Goal: Information Seeking & Learning: Learn about a topic

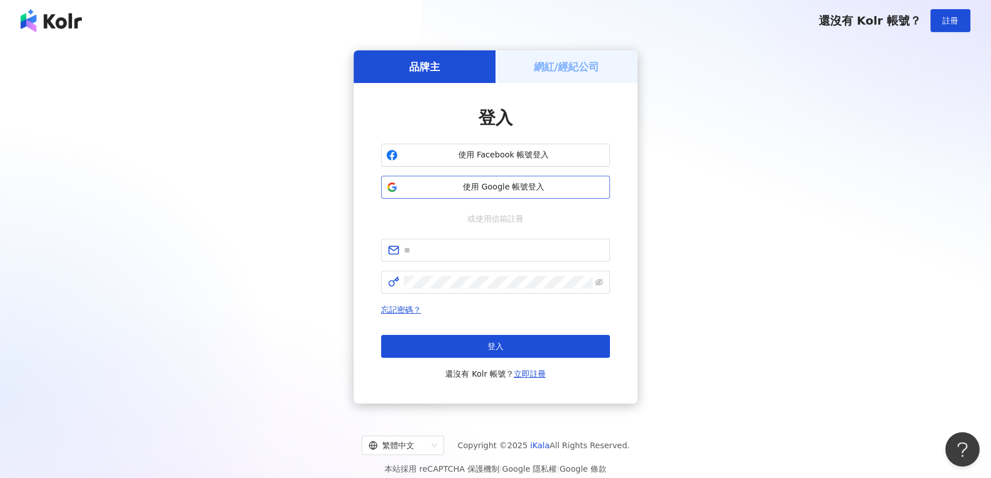
click at [551, 183] on span "使用 Google 帳號登入" at bounding box center [503, 186] width 202 height 11
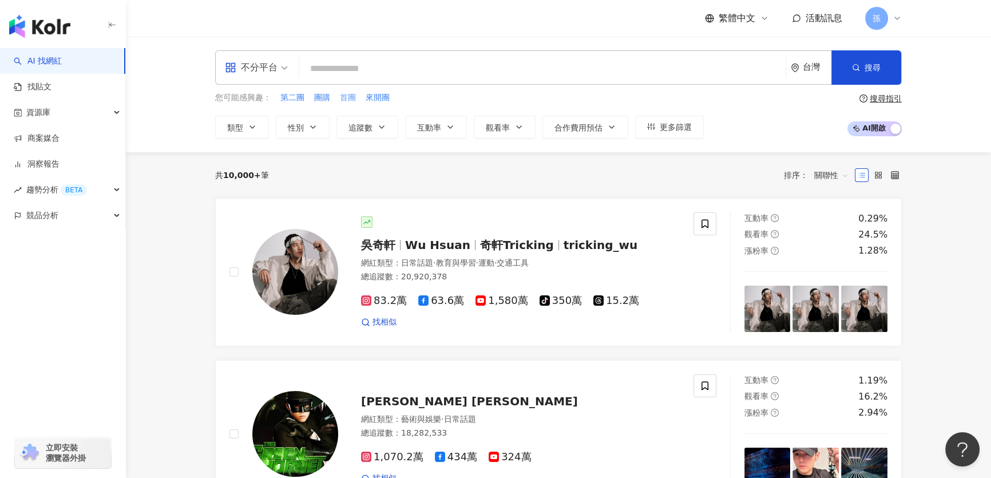
click at [350, 97] on span "首團" at bounding box center [348, 97] width 16 height 11
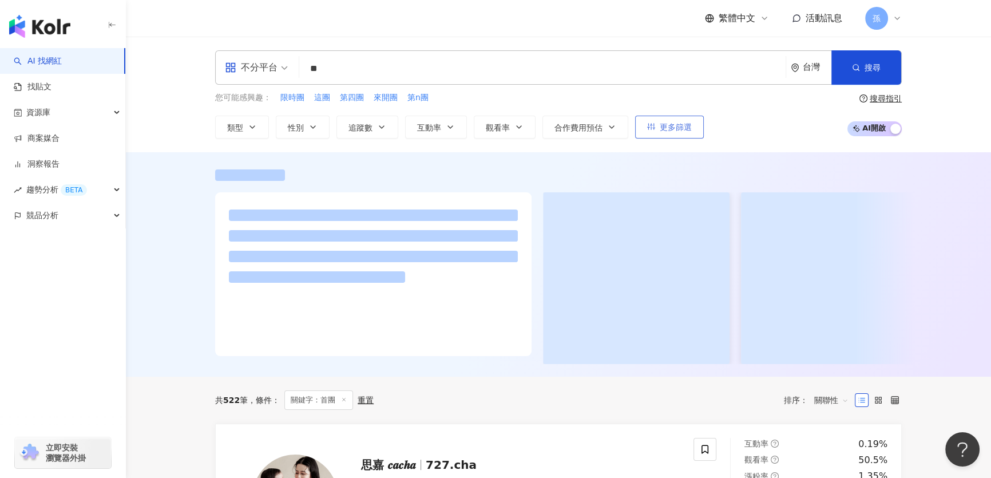
click at [688, 125] on span "更多篩選" at bounding box center [675, 126] width 32 height 9
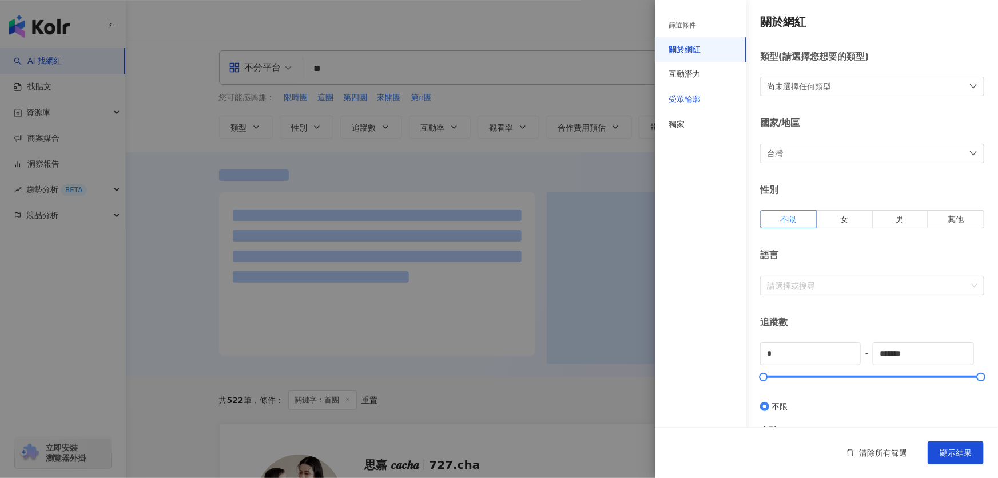
click at [682, 101] on div "受眾輪廓" at bounding box center [685, 99] width 32 height 11
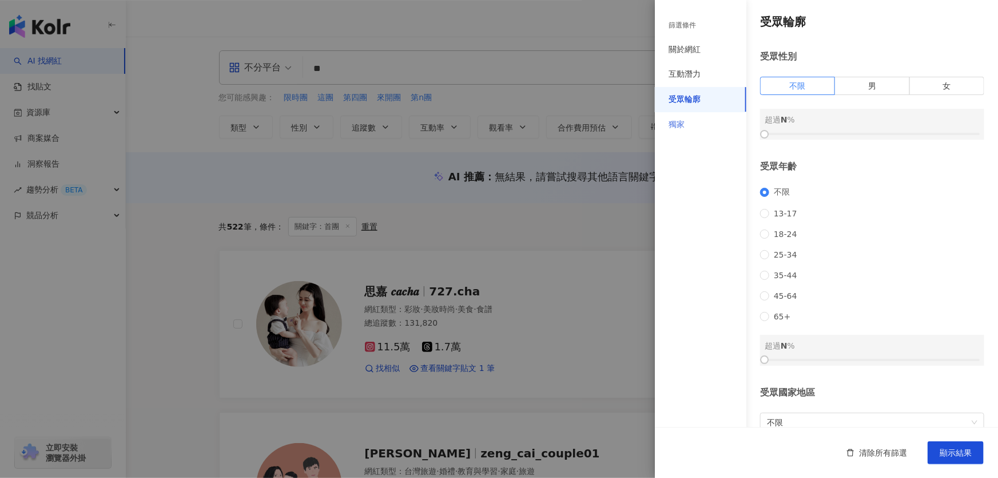
click at [685, 117] on div "獨家" at bounding box center [701, 124] width 92 height 25
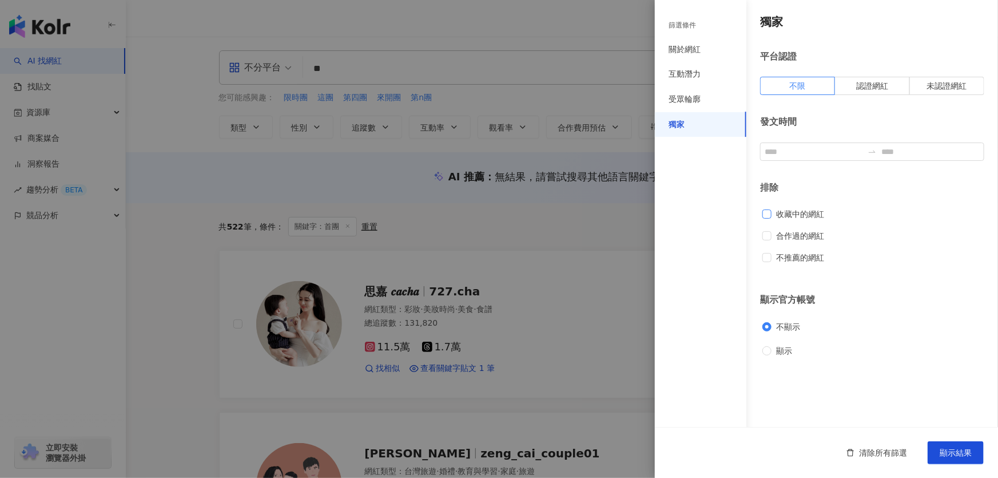
click at [800, 218] on span "收藏中的網紅" at bounding box center [800, 214] width 57 height 13
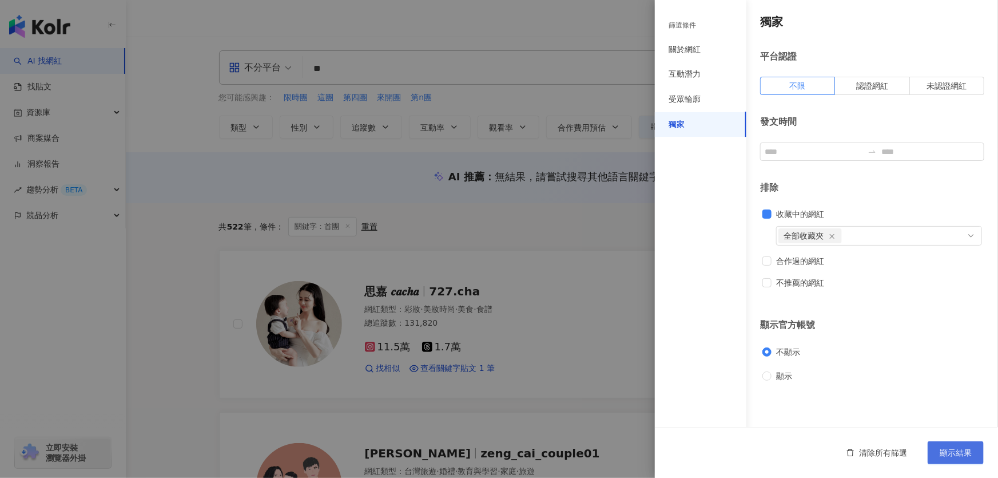
click at [959, 455] on span "顯示結果" at bounding box center [956, 452] width 32 height 9
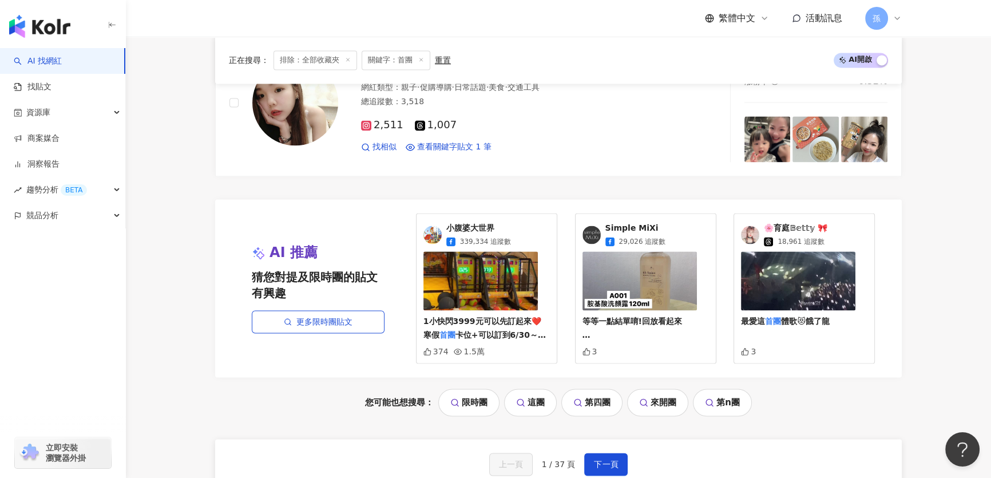
scroll to position [2199, 0]
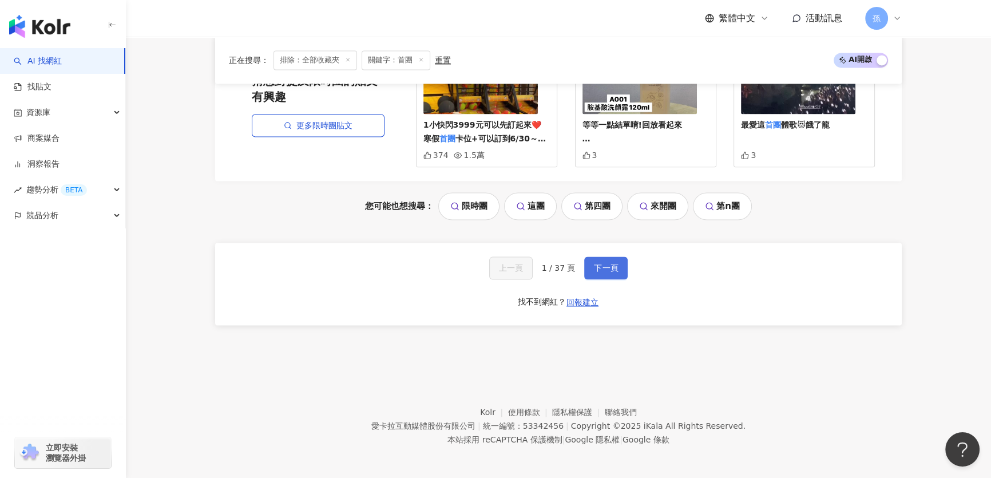
click at [605, 269] on span "下一頁" at bounding box center [606, 267] width 24 height 9
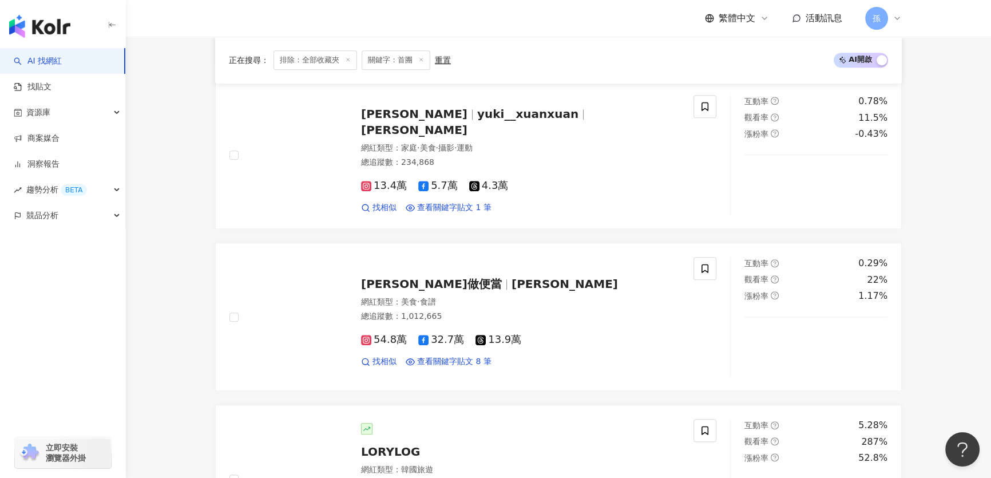
scroll to position [0, 0]
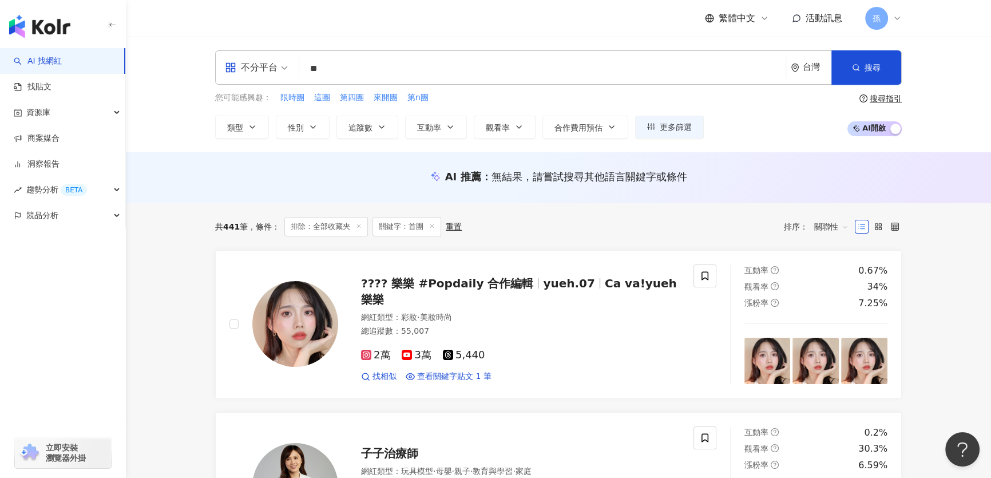
drag, startPoint x: 343, startPoint y: 65, endPoint x: 225, endPoint y: 69, distance: 117.9
click at [225, 69] on div "不分平台 ** 台灣 搜尋 keyword 搜尋名稱、敘述、貼文含有關鍵字 “ 首團 ” 的網紅" at bounding box center [558, 67] width 686 height 34
type input "**"
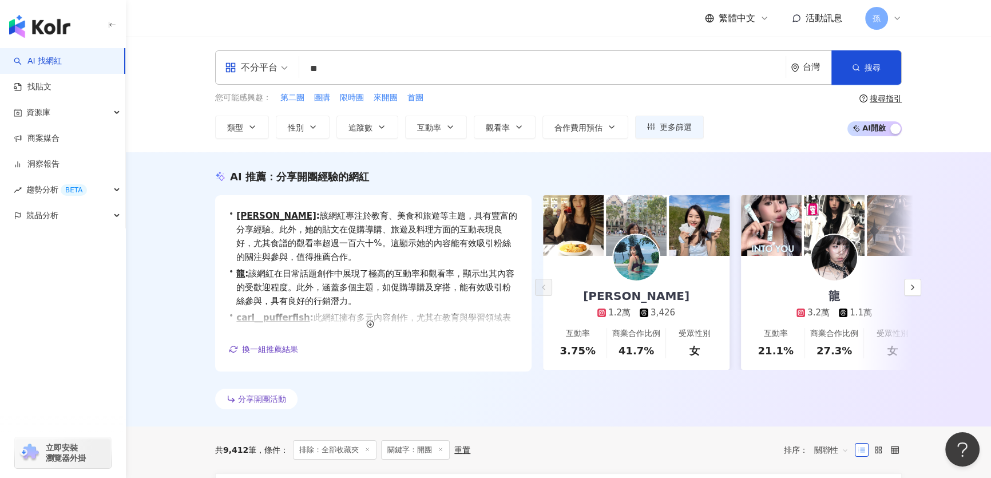
click at [516, 398] on div "分享開團活動" at bounding box center [558, 400] width 686 height 25
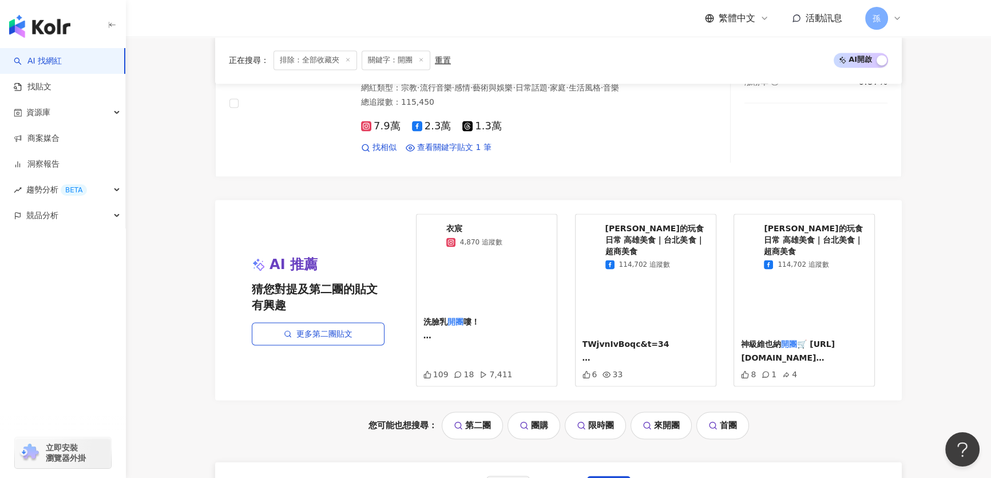
scroll to position [2433, 0]
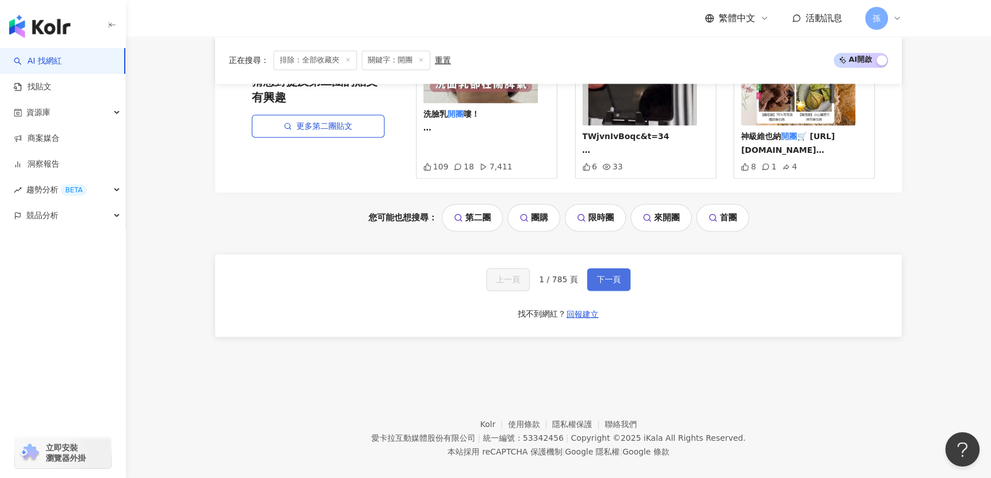
click at [615, 275] on span "下一頁" at bounding box center [609, 279] width 24 height 9
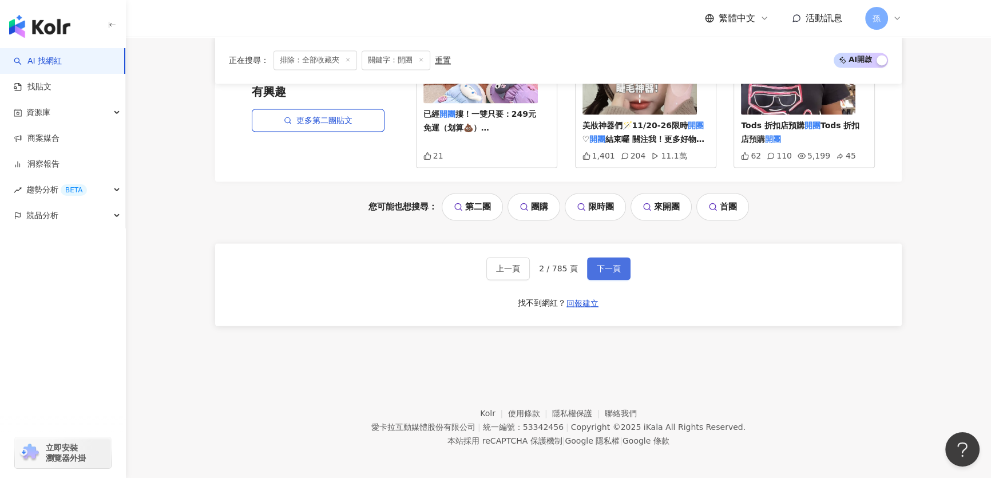
click at [613, 271] on button "下一頁" at bounding box center [608, 268] width 43 height 23
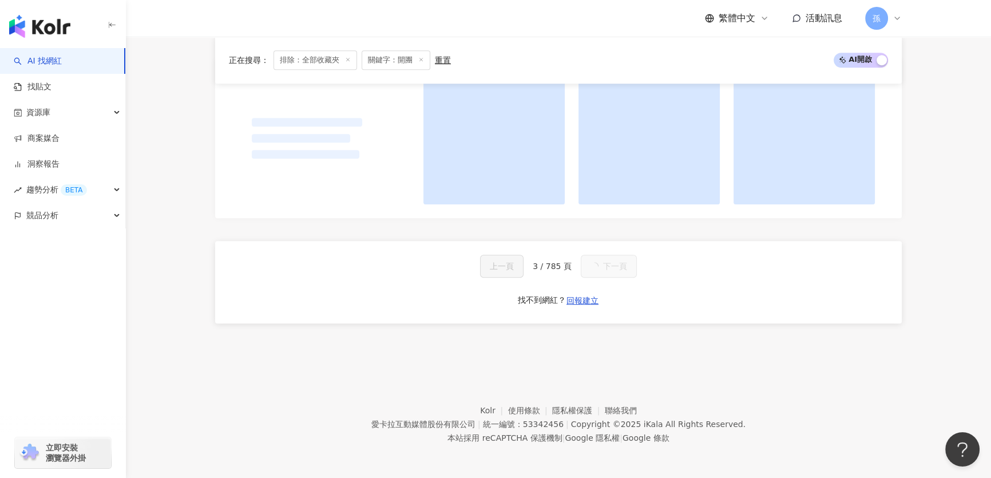
scroll to position [1174, 0]
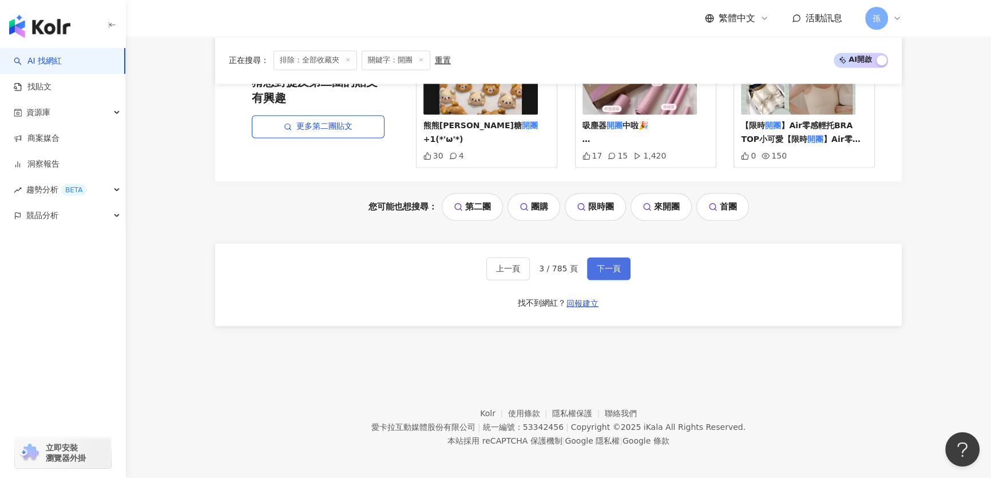
click at [611, 267] on span "下一頁" at bounding box center [609, 268] width 24 height 9
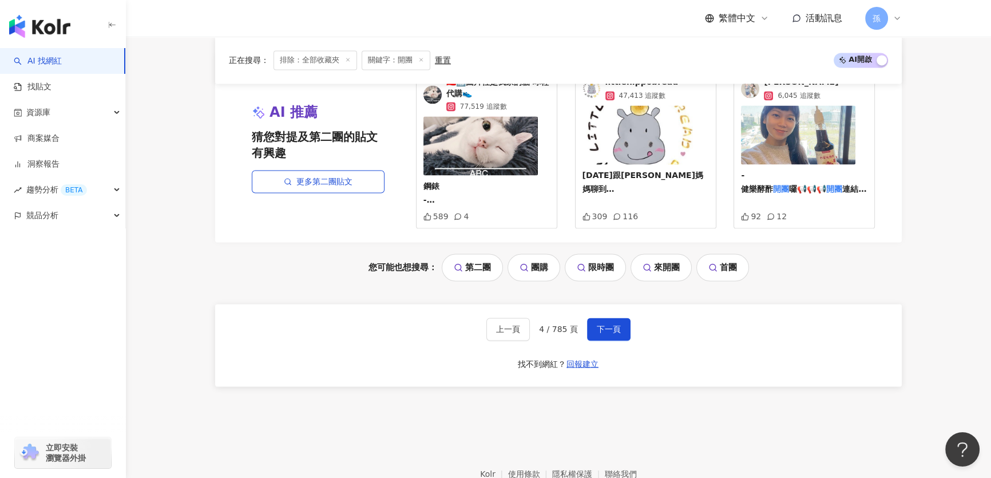
scroll to position [2279, 0]
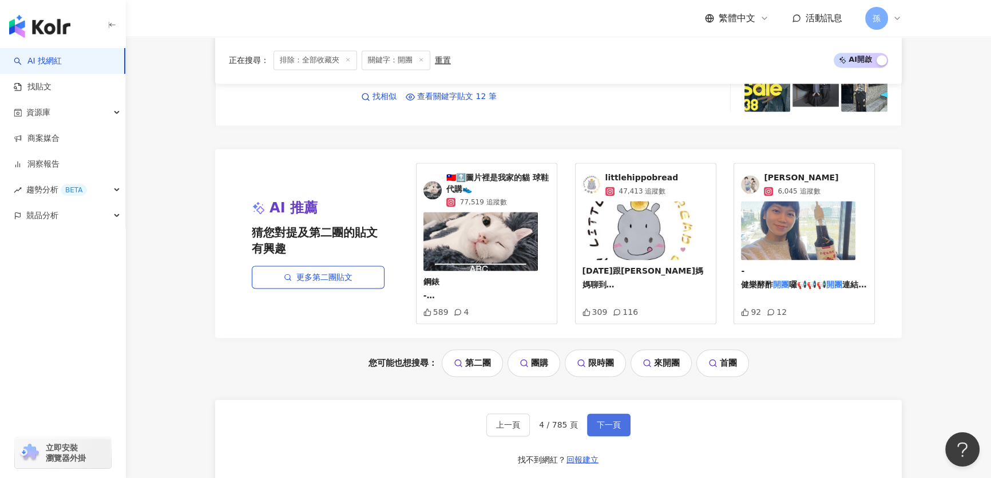
click at [602, 428] on button "下一頁" at bounding box center [608, 424] width 43 height 23
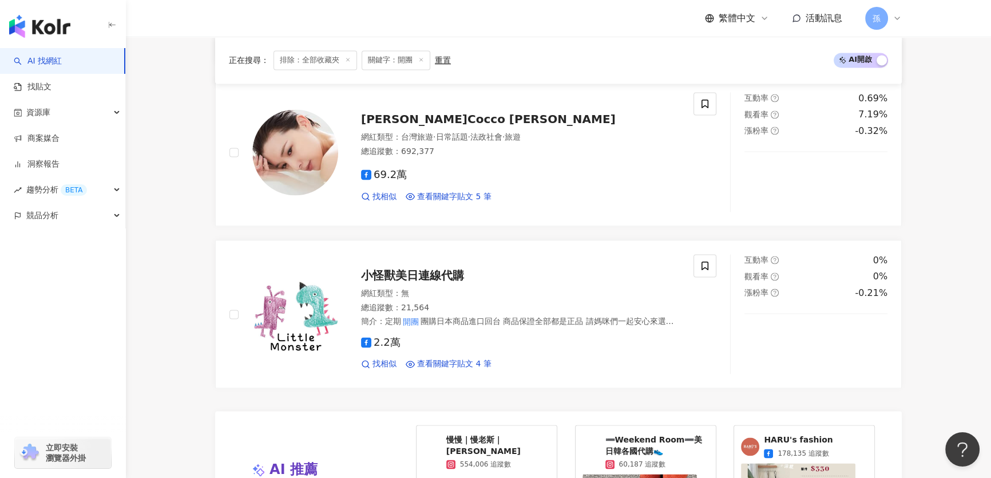
scroll to position [2113, 0]
